Goal: Transaction & Acquisition: Purchase product/service

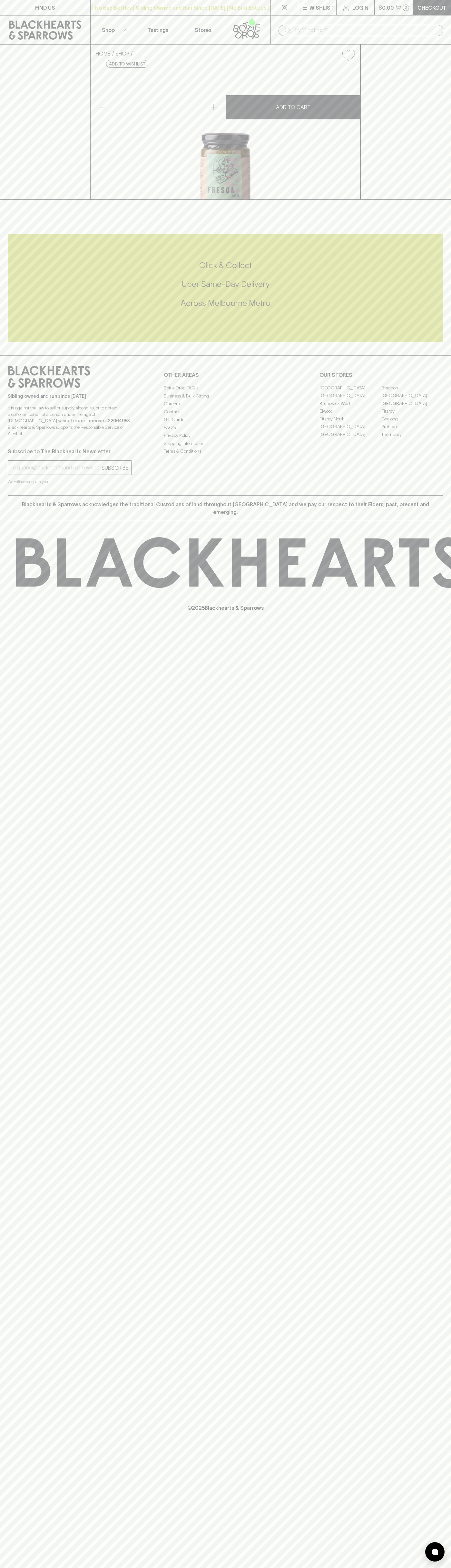
click at [435, 28] on input "text" at bounding box center [366, 30] width 144 height 10
click at [444, 495] on div "Sibling owned and run since [DATE] It is against the law to sell or supply alco…" at bounding box center [226, 425] width 451 height 140
click at [372, 1567] on html "FIND US | No Bad Bottles | Sibling Owned and Run Since [DATE] | No Bad Bottles …" at bounding box center [226, 784] width 451 height 1568
click at [11, 1335] on div "FIND US | No Bad Bottles | Sibling Owned and Run Since [DATE] | No Bad Bottles …" at bounding box center [226, 784] width 451 height 1568
